Goal: Navigation & Orientation: Find specific page/section

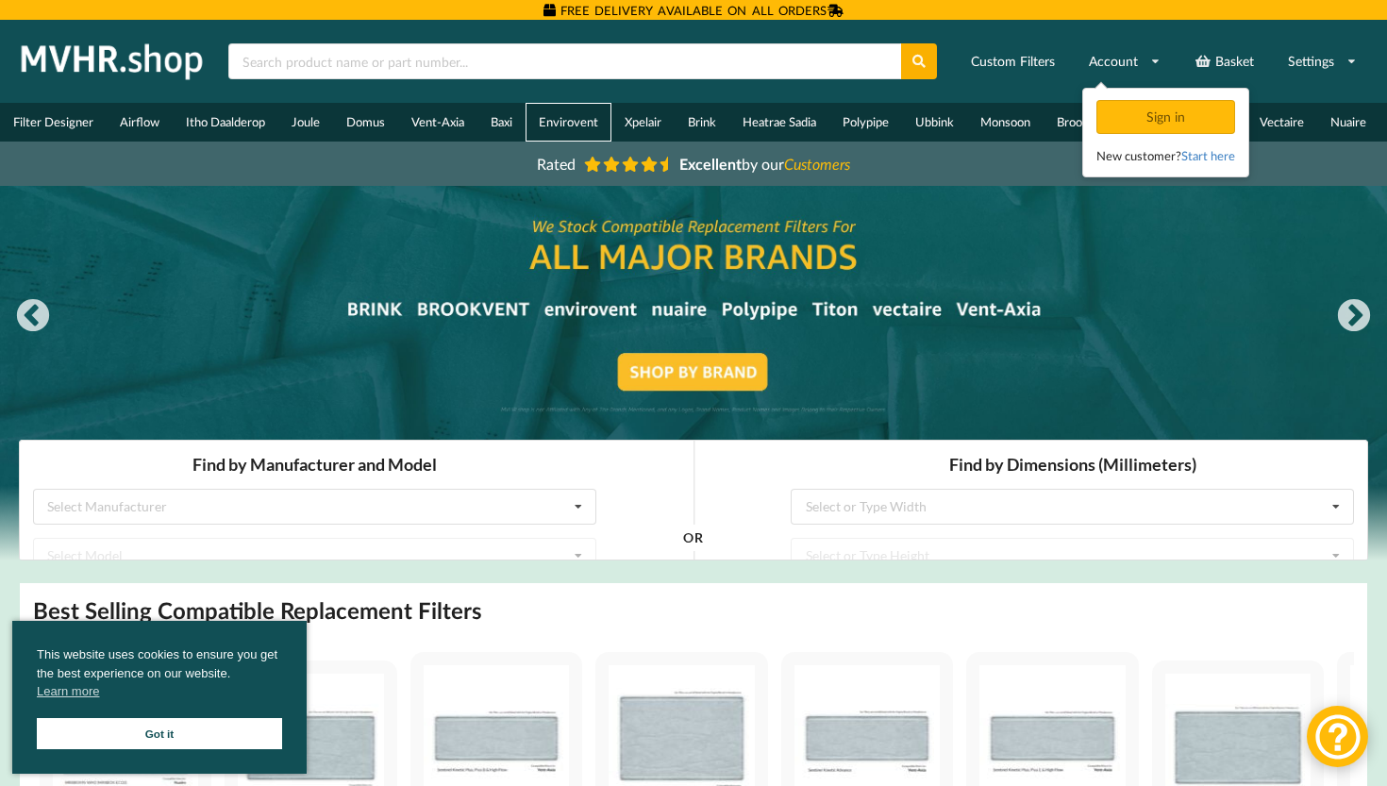
click at [565, 121] on link "Envirovent" at bounding box center [568, 122] width 86 height 39
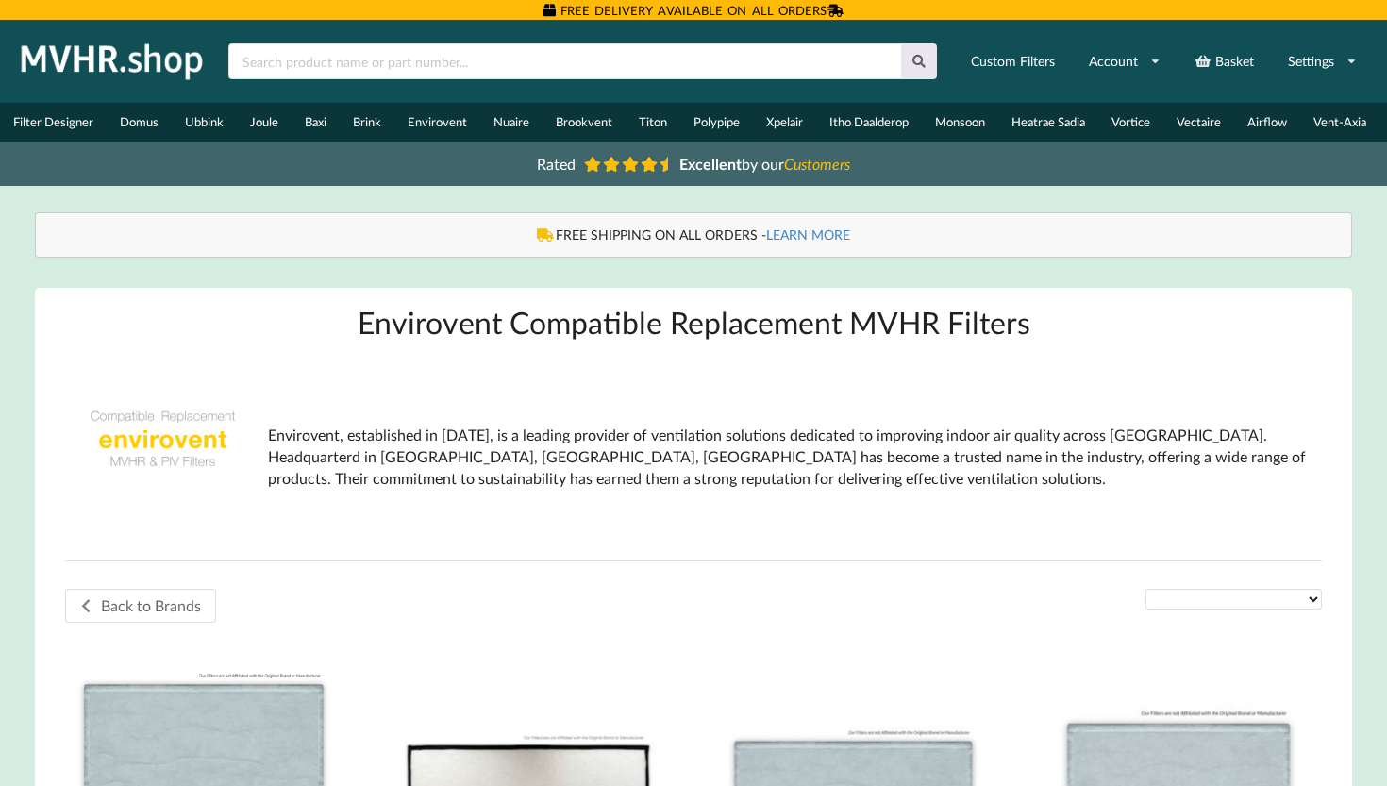
click at [191, 728] on body "FREE DELIVERY AVAILABLE ON ALL ORDERS Home Basket Account Shop by Brand Filter …" at bounding box center [693, 393] width 1387 height 786
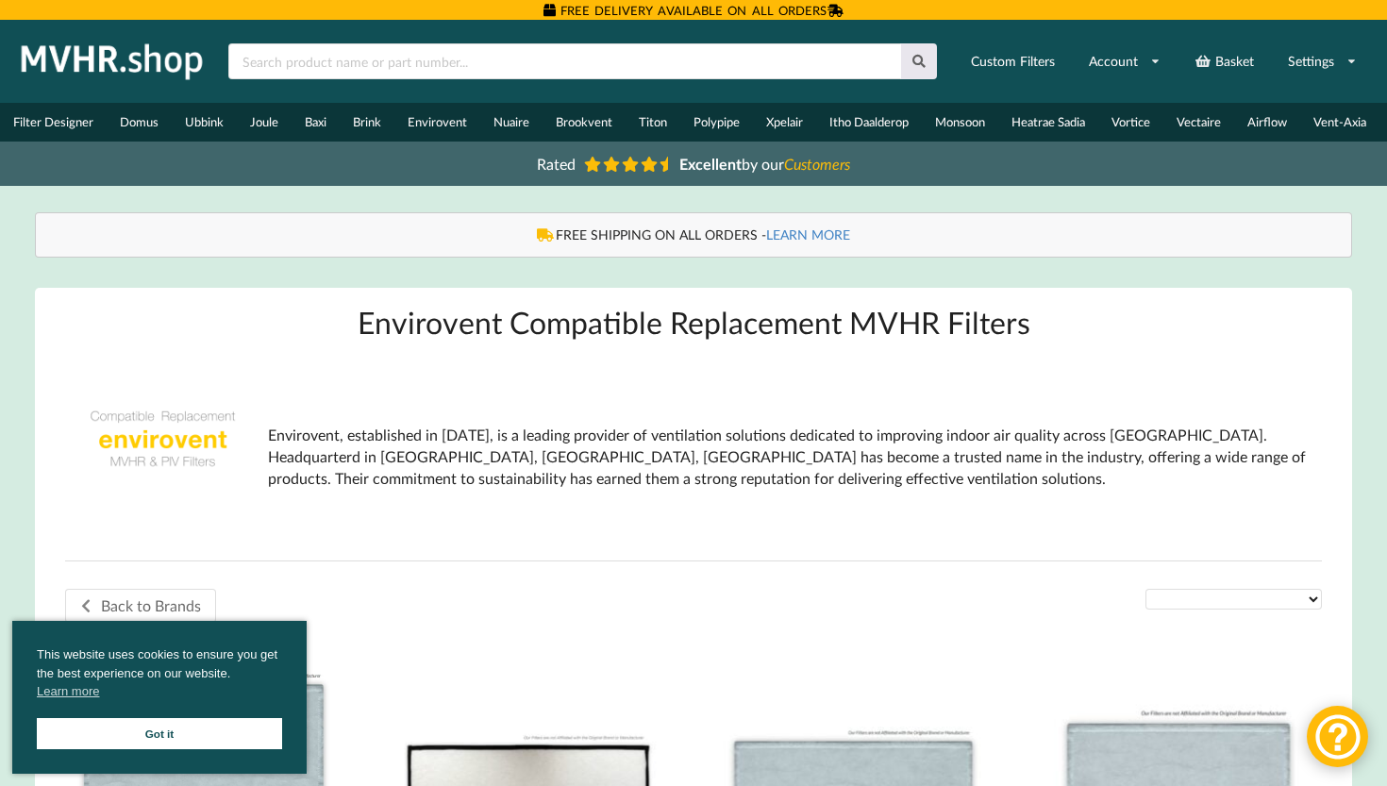
click at [197, 737] on link "Got it" at bounding box center [159, 733] width 245 height 31
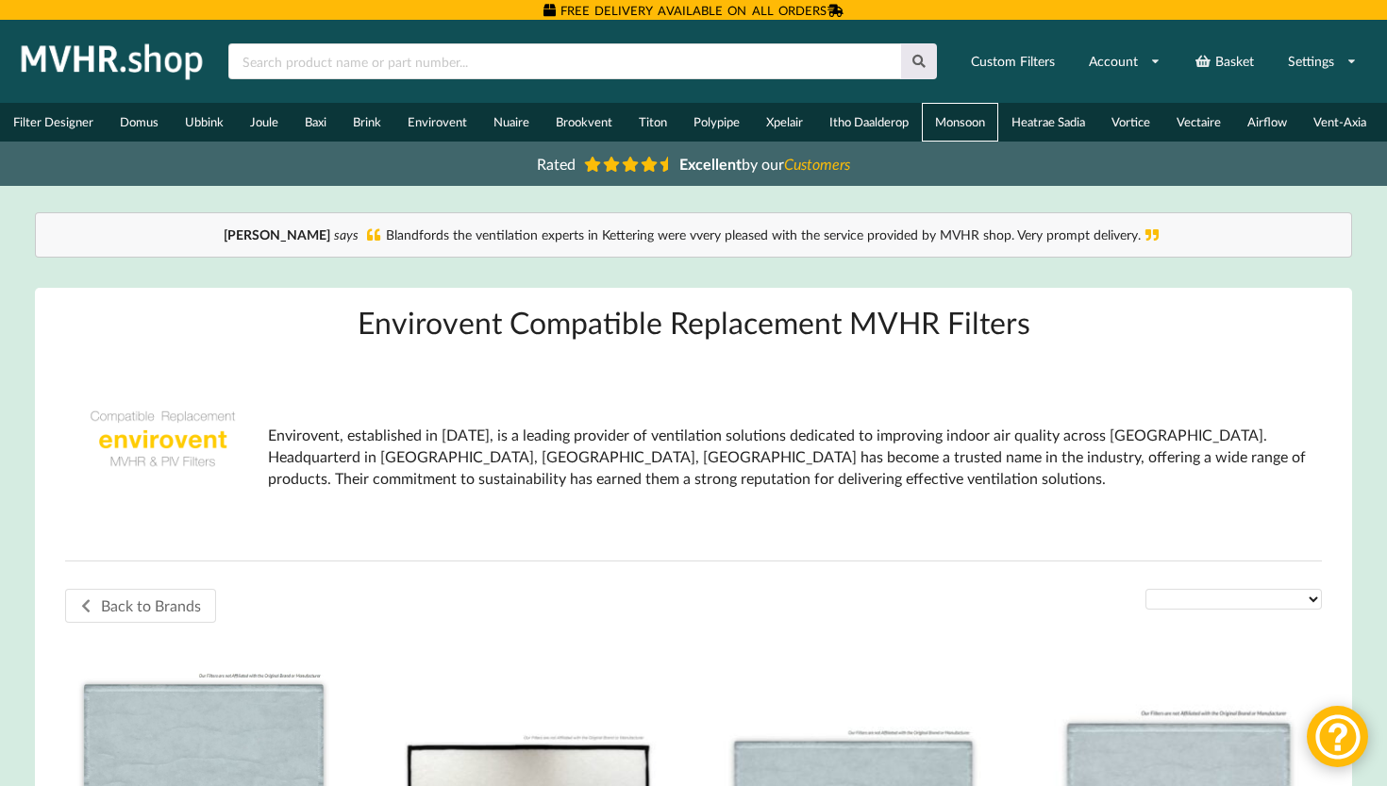
click at [969, 122] on link "Monsoon" at bounding box center [960, 122] width 76 height 39
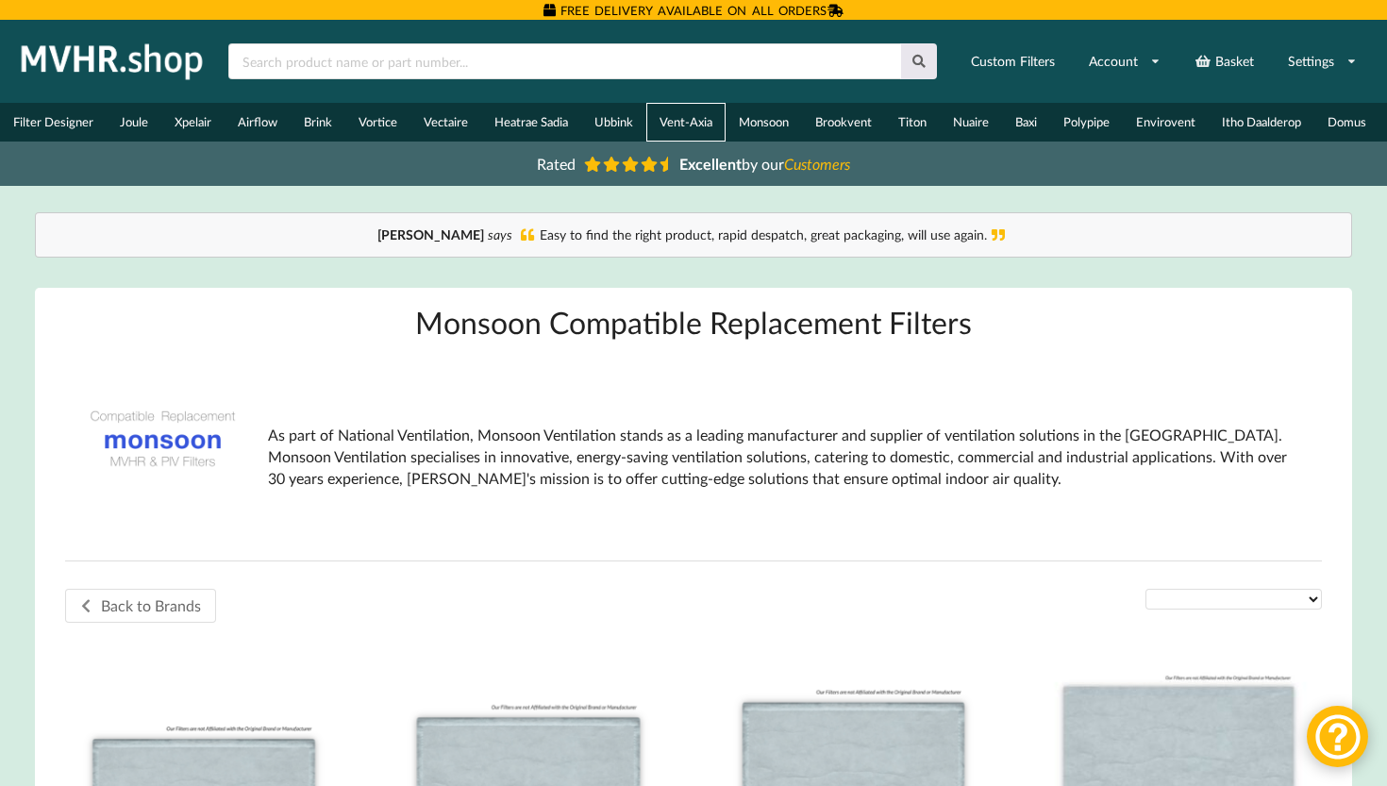
click at [679, 132] on link "Vent-Axia" at bounding box center [685, 122] width 79 height 39
